Goal: Transaction & Acquisition: Book appointment/travel/reservation

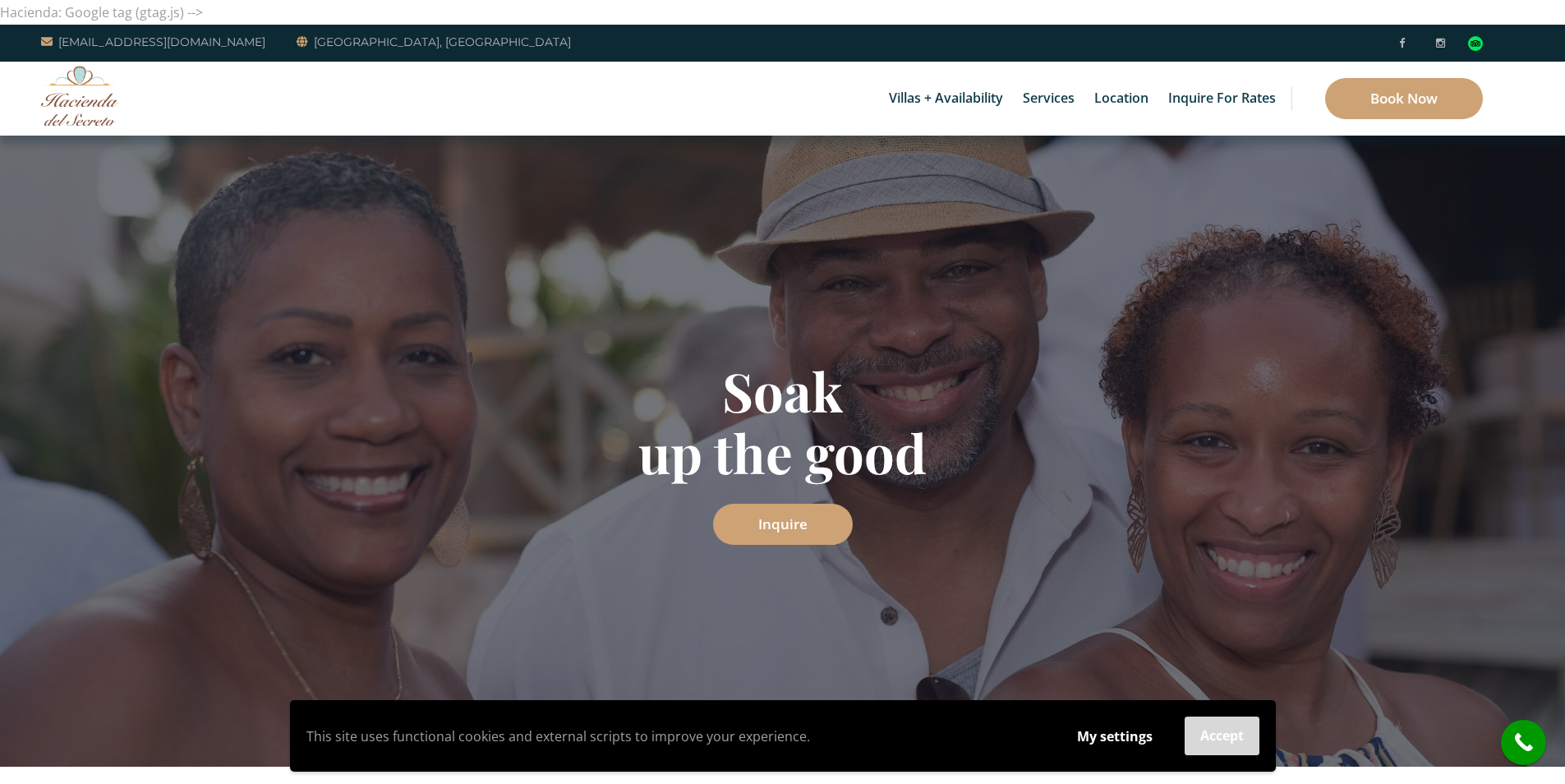
click at [1237, 734] on button "Accept" at bounding box center [1223, 735] width 75 height 38
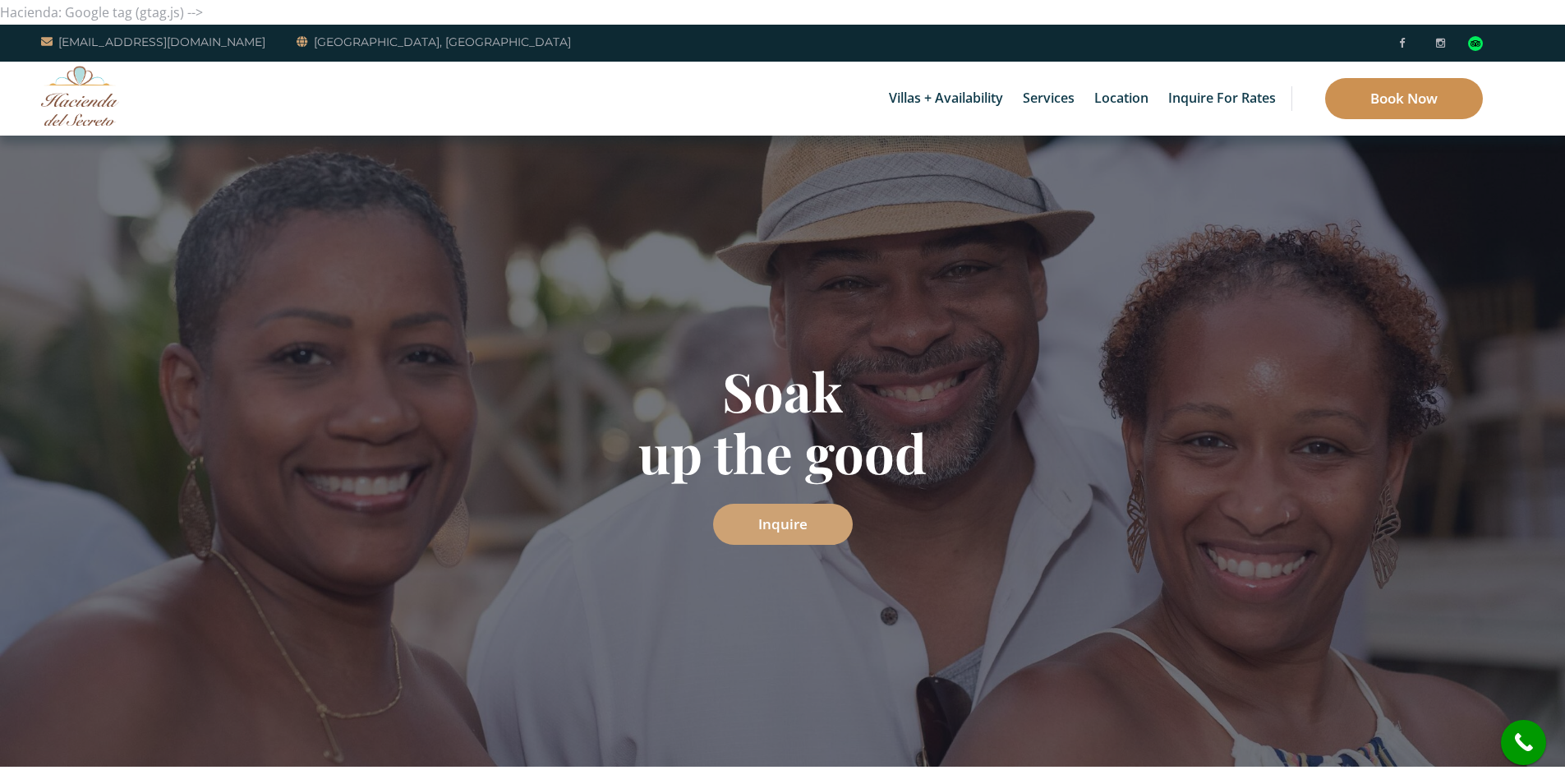
click at [1372, 88] on link "Book Now" at bounding box center [1404, 98] width 158 height 41
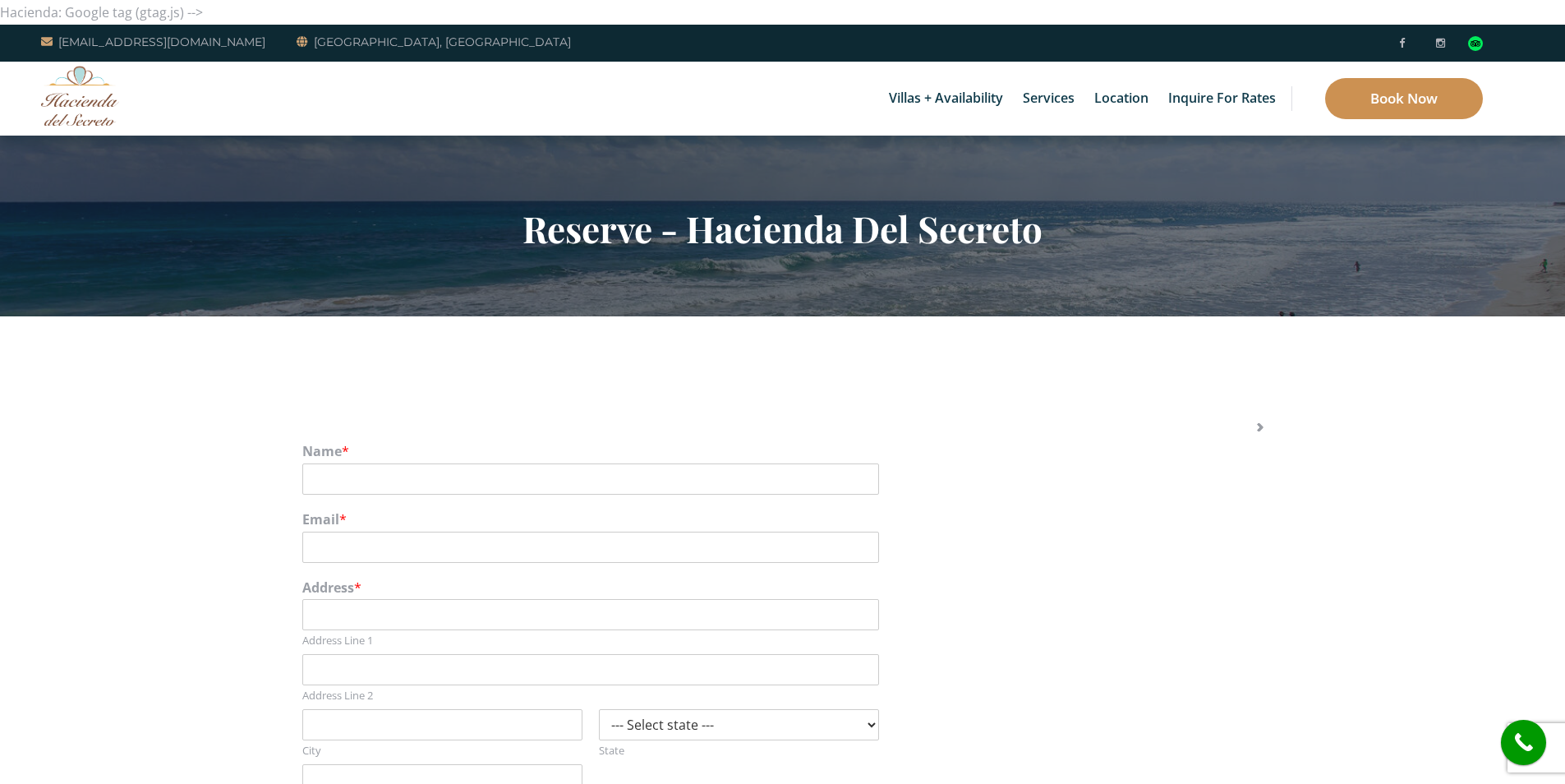
click at [1360, 104] on link "Book Now" at bounding box center [1404, 98] width 158 height 41
click at [1424, 109] on link "Book Now" at bounding box center [1404, 98] width 158 height 41
